Goal: Information Seeking & Learning: Learn about a topic

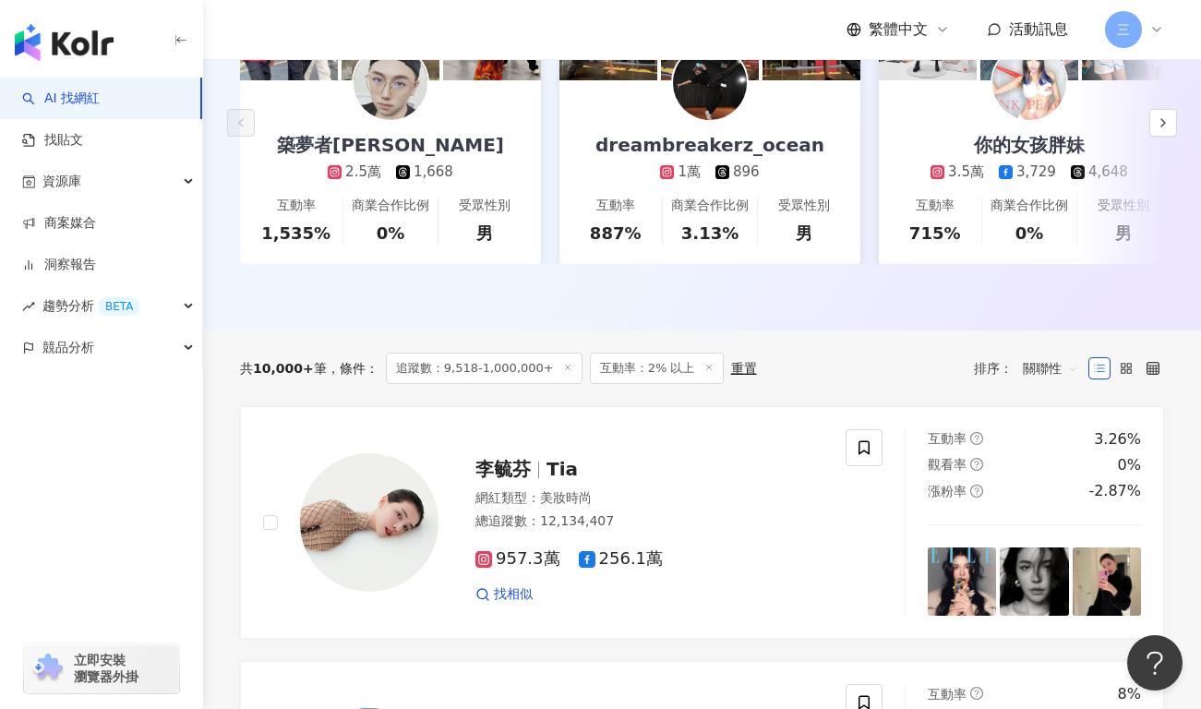
scroll to position [198, 0]
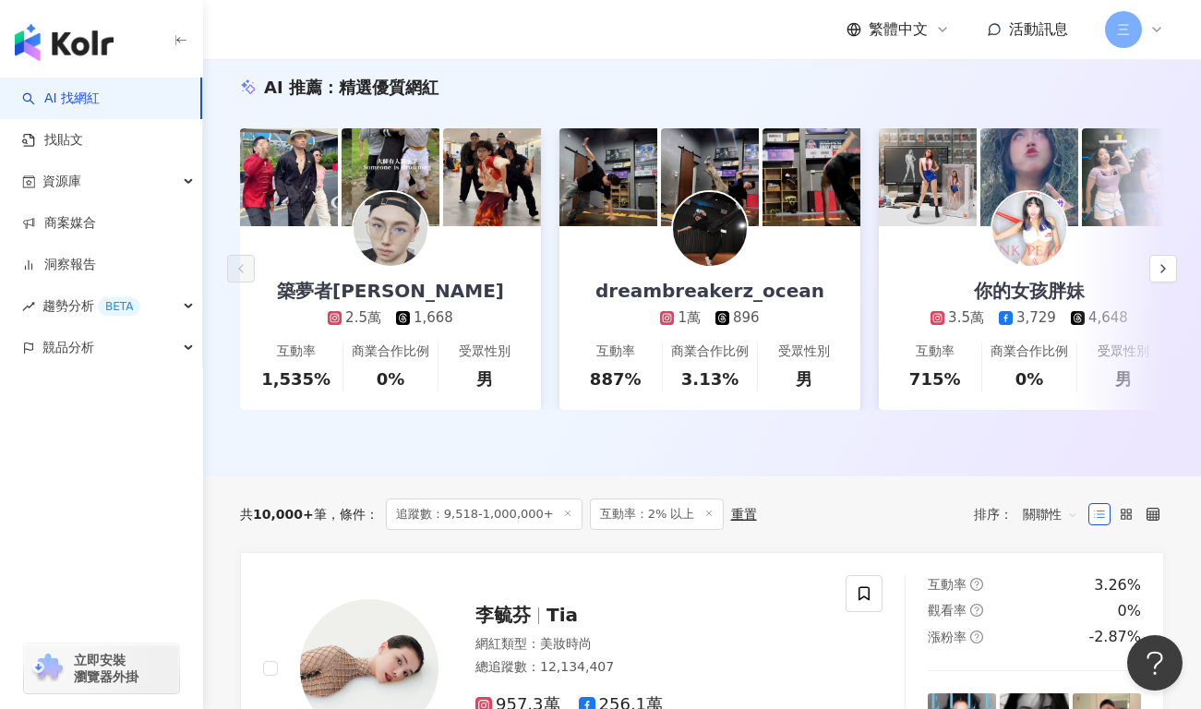
click at [502, 520] on span "追蹤數：9,518-1,000,000+" at bounding box center [484, 513] width 197 height 31
click at [502, 514] on span "追蹤數：9,518-1,000,000+" at bounding box center [484, 513] width 197 height 31
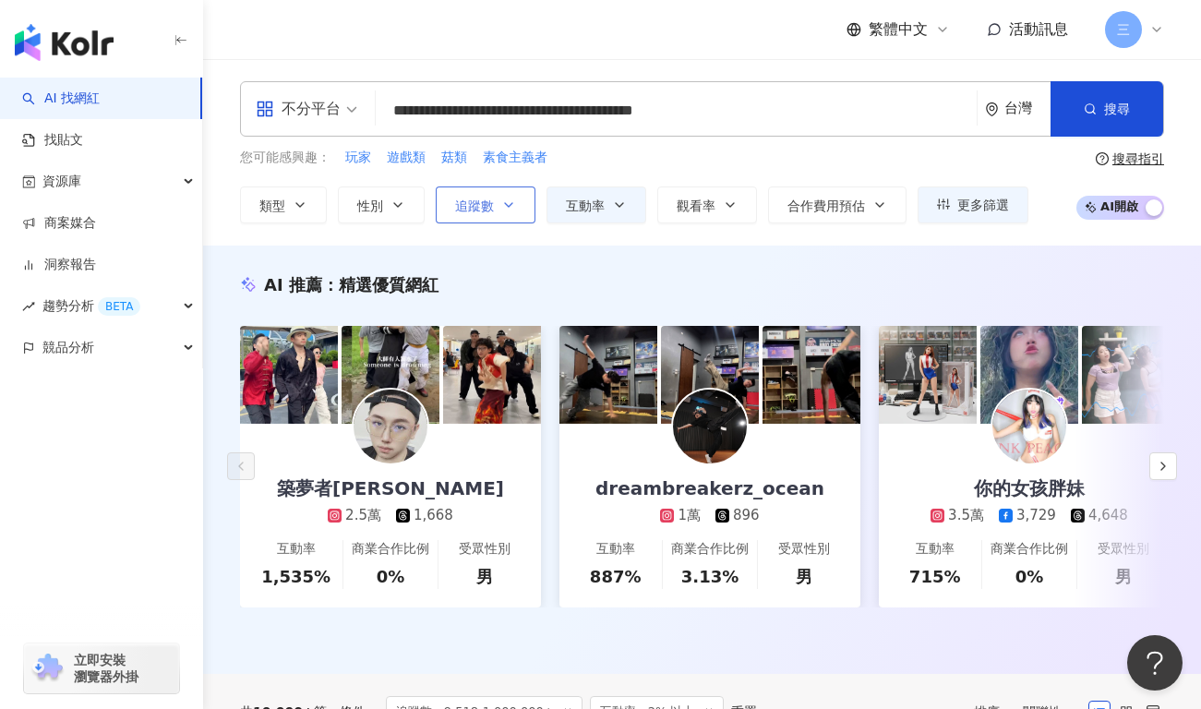
click at [500, 211] on button "追蹤數" at bounding box center [486, 204] width 100 height 37
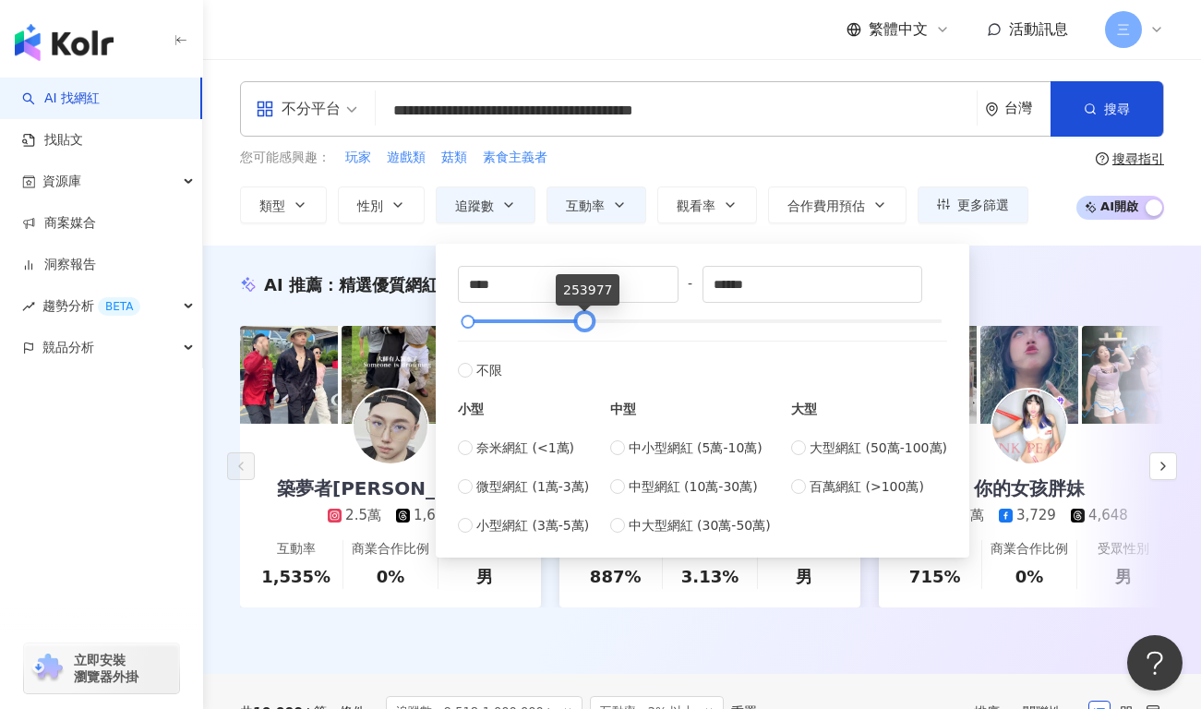
drag, startPoint x: 940, startPoint y: 324, endPoint x: 583, endPoint y: 312, distance: 356.5
click at [583, 317] on div at bounding box center [585, 322] width 10 height 10
drag, startPoint x: 590, startPoint y: 318, endPoint x: 702, endPoint y: 333, distance: 112.7
click at [702, 333] on div "**** - ****** 不限 小型 奈米網紅 (<1萬) 微型網紅 (1萬-3萬) 小型網紅 (3萬-5萬) 中型 中小型網紅 (5萬-10萬) 中型網紅…" at bounding box center [702, 401] width 489 height 270
type input "******"
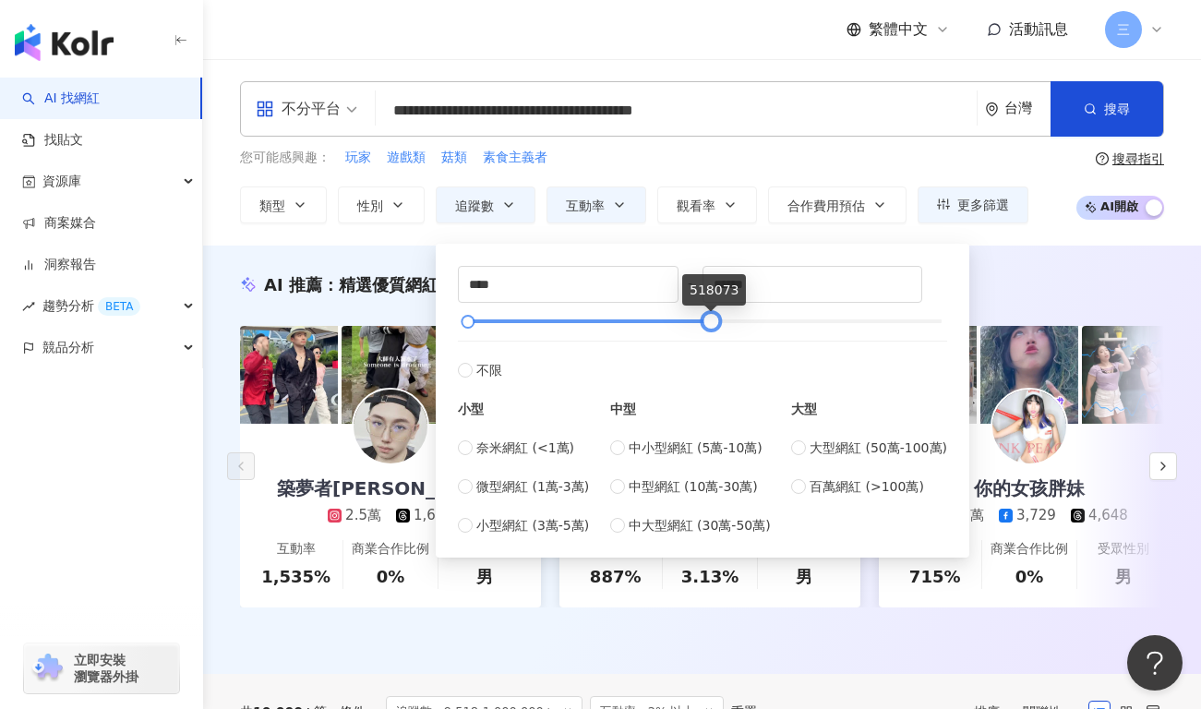
drag, startPoint x: 692, startPoint y: 320, endPoint x: 704, endPoint y: 319, distance: 12.0
click at [706, 321] on div at bounding box center [711, 322] width 10 height 10
click at [1005, 264] on div "AI 推薦 ： 精選優質網紅 築夢者杰哥 2.5萬 1,668 互動率 1,535% 商業合作比例 0% 受眾性別 男 dreambreakerz_ocean…" at bounding box center [702, 460] width 998 height 428
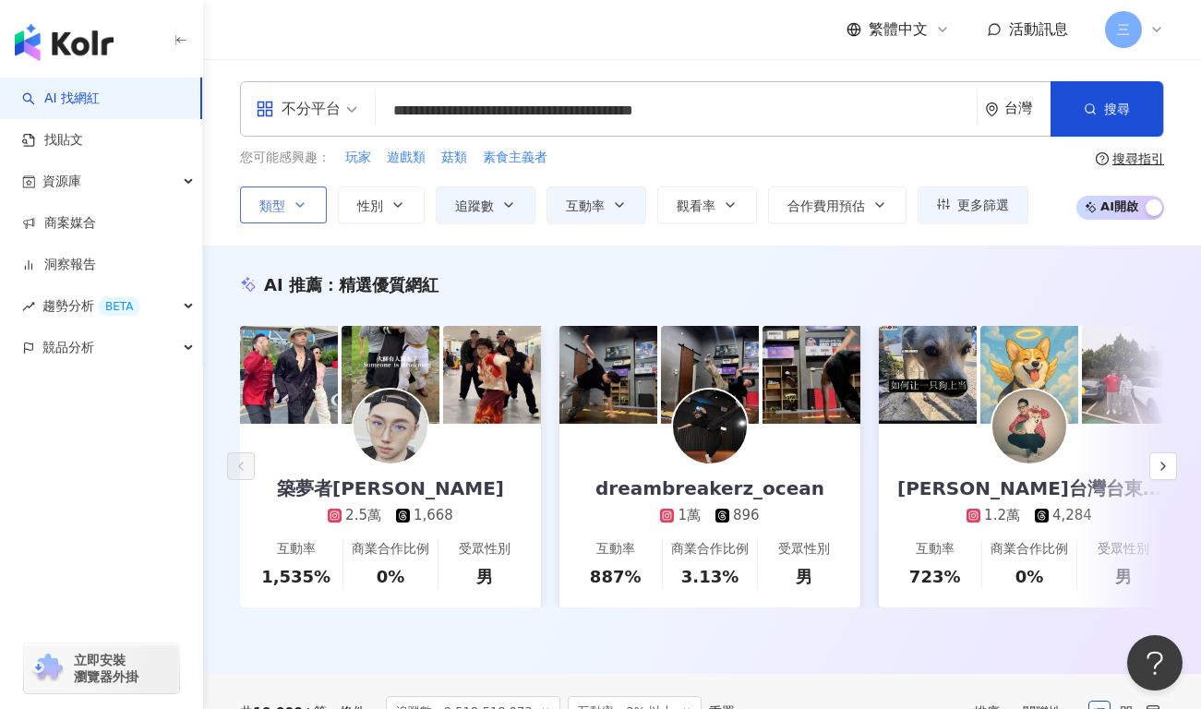
click at [312, 202] on button "類型" at bounding box center [283, 204] width 87 height 37
click at [215, 253] on div "AI 推薦 ： 精選優質網紅 築夢者杰哥 2.5萬 1,668 互動率 1,535% 商業合作比例 0% 受眾性別 男 dreambreakerz_ocean…" at bounding box center [702, 460] width 998 height 428
click at [326, 116] on div "不分平台" at bounding box center [298, 109] width 85 height 30
click at [492, 269] on div "AI 推薦 ： 精選優質網紅 築夢者杰哥 2.5萬 1,668 互動率 1,535% 商業合作比例 0% 受眾性別 男 dreambreakerz_ocean…" at bounding box center [702, 460] width 998 height 428
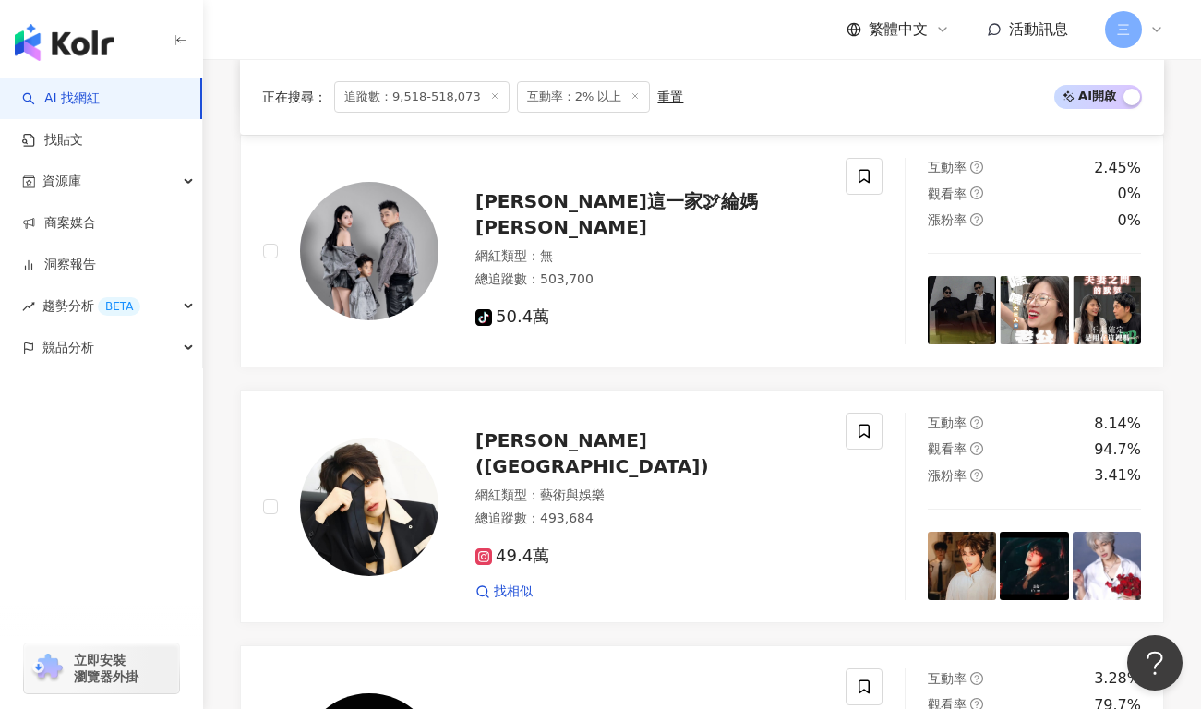
scroll to position [1127, 0]
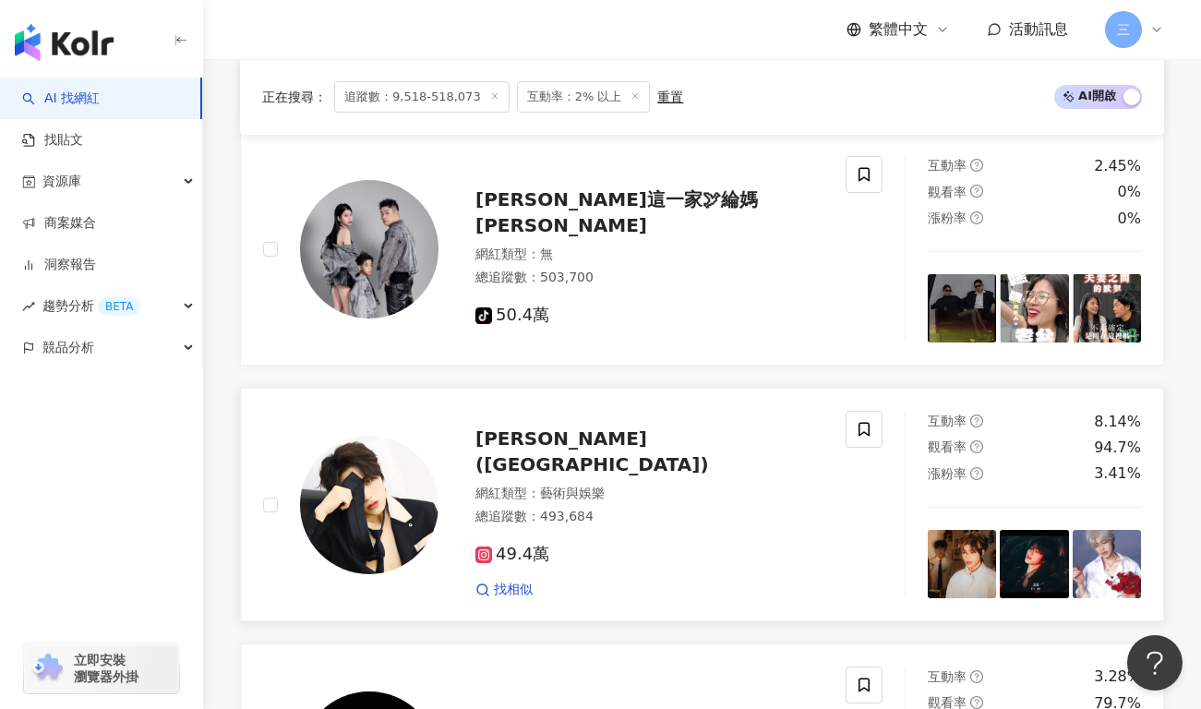
click at [414, 502] on img at bounding box center [369, 505] width 138 height 138
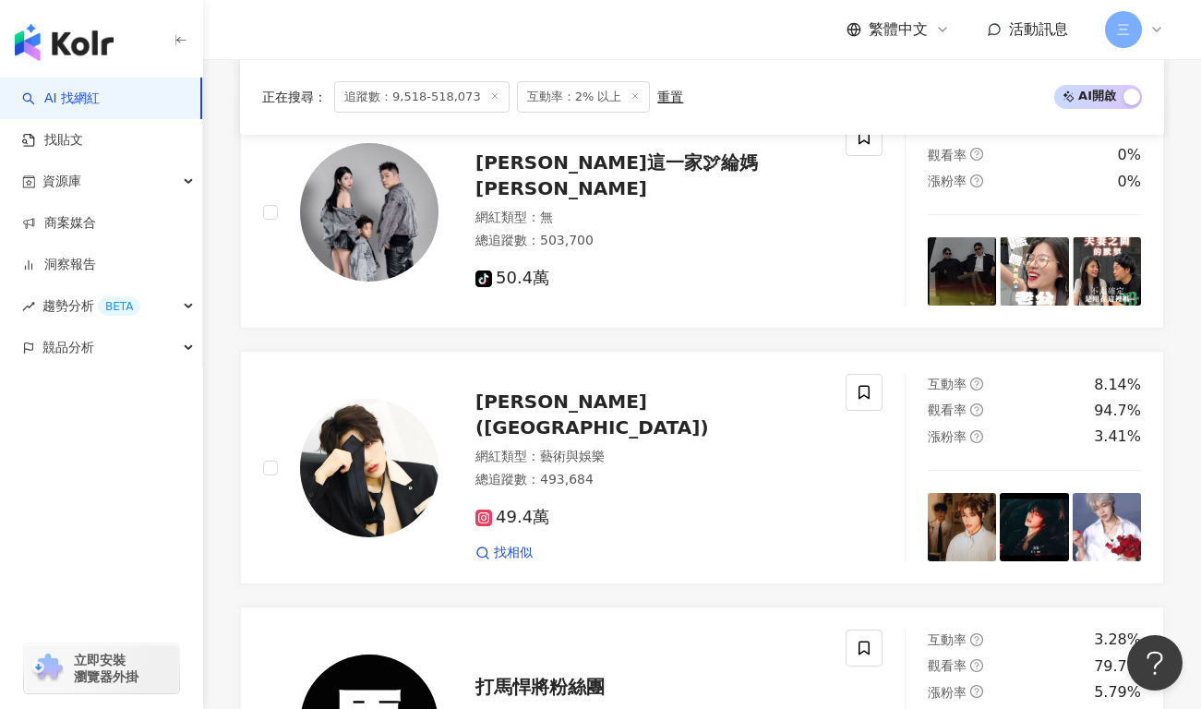
scroll to position [1117, 0]
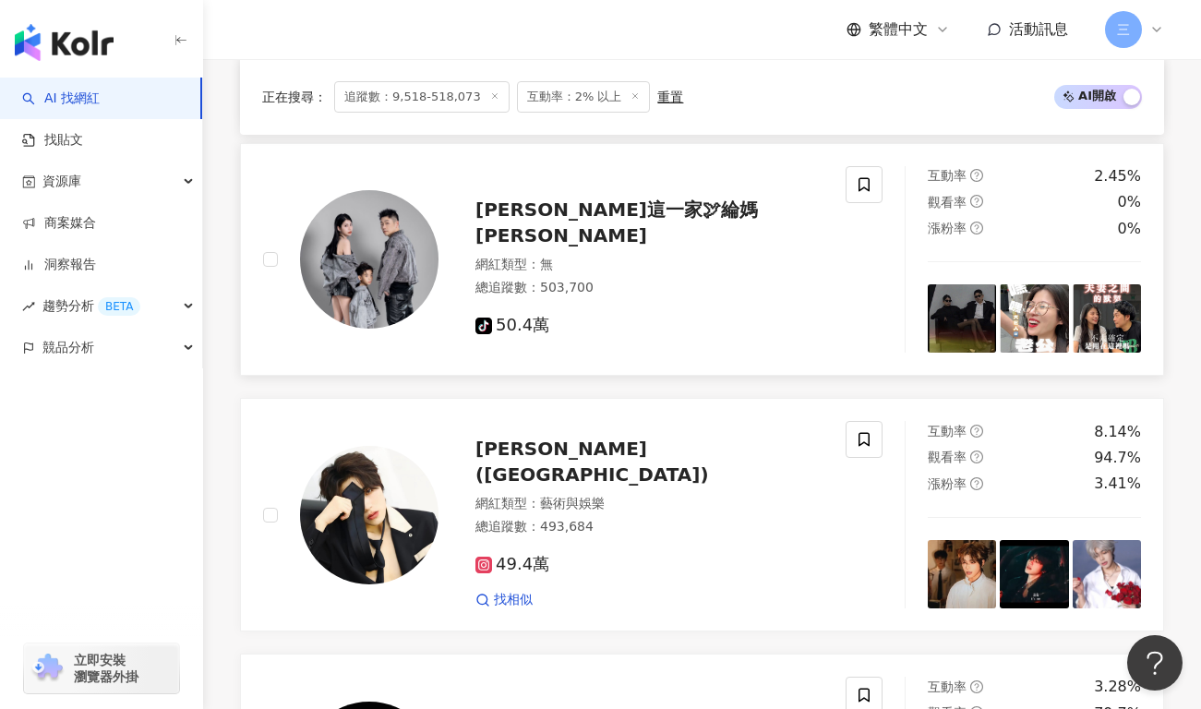
click at [384, 253] on img at bounding box center [369, 259] width 138 height 138
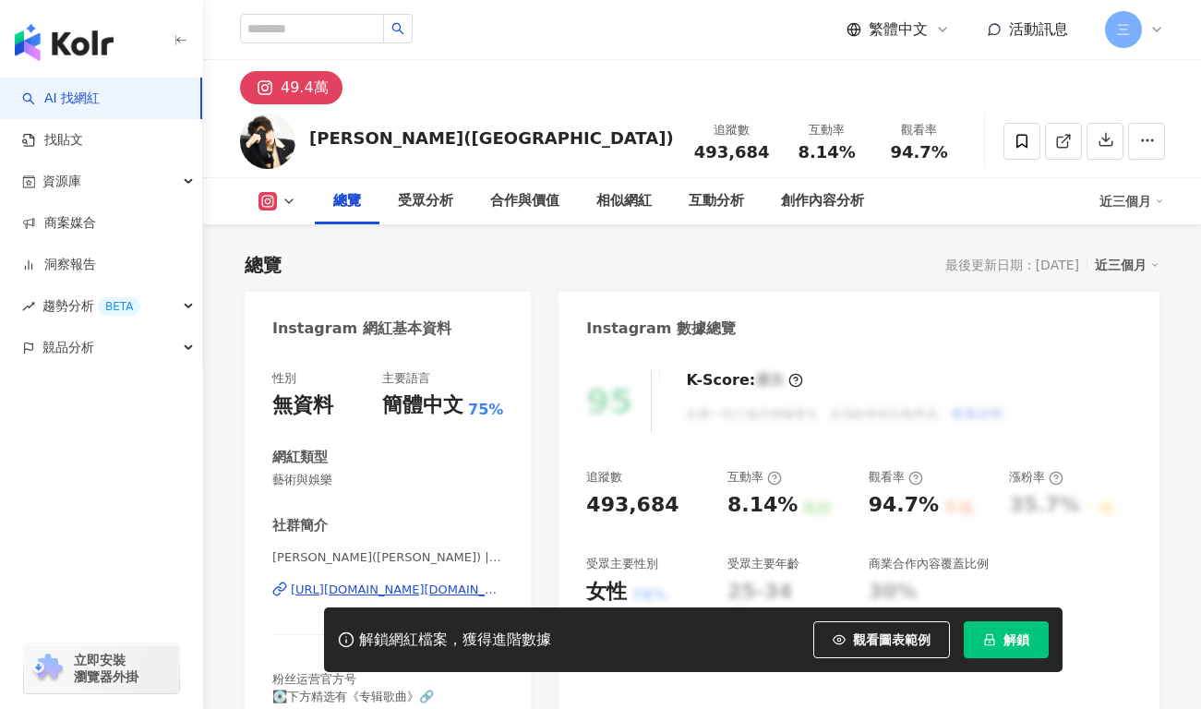
scroll to position [284, 0]
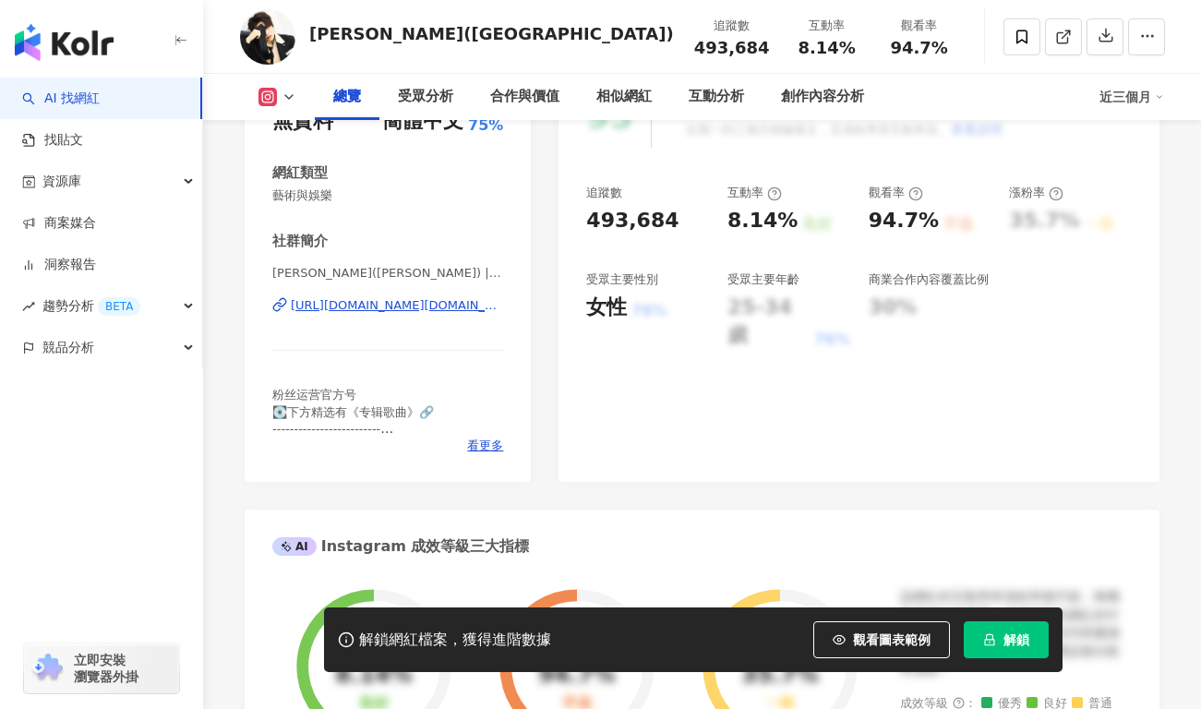
click at [401, 302] on div "https://www.instagram.com/meng.yihua/" at bounding box center [397, 305] width 212 height 17
